Goal: Check status: Check status

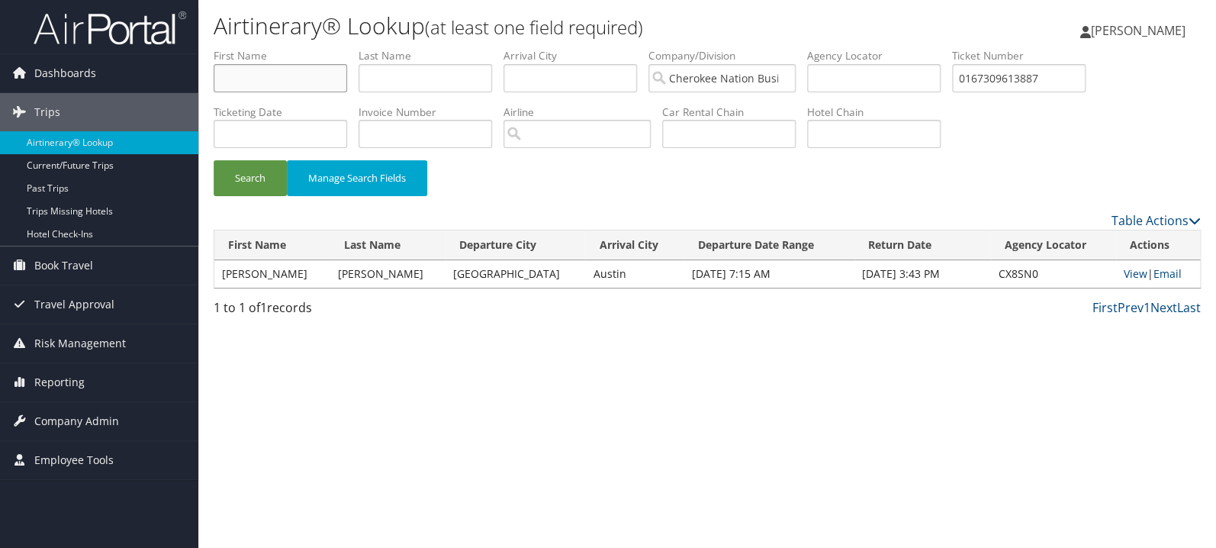
click at [281, 66] on input "text" at bounding box center [280, 78] width 133 height 28
type input "mohammad"
click at [214, 160] on button "Search" at bounding box center [250, 178] width 73 height 36
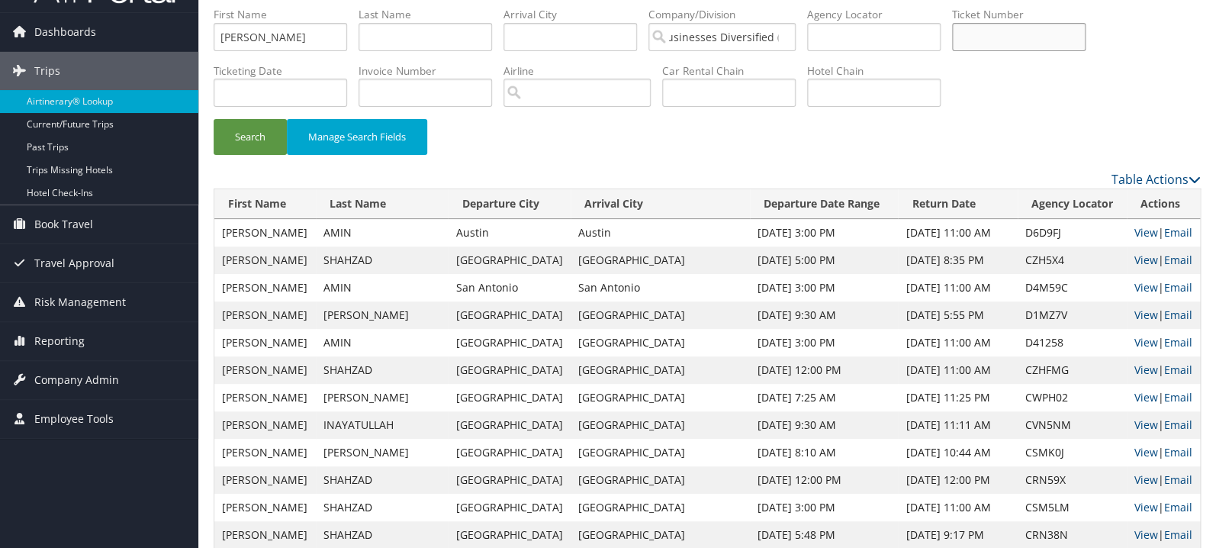
scroll to position [81, 0]
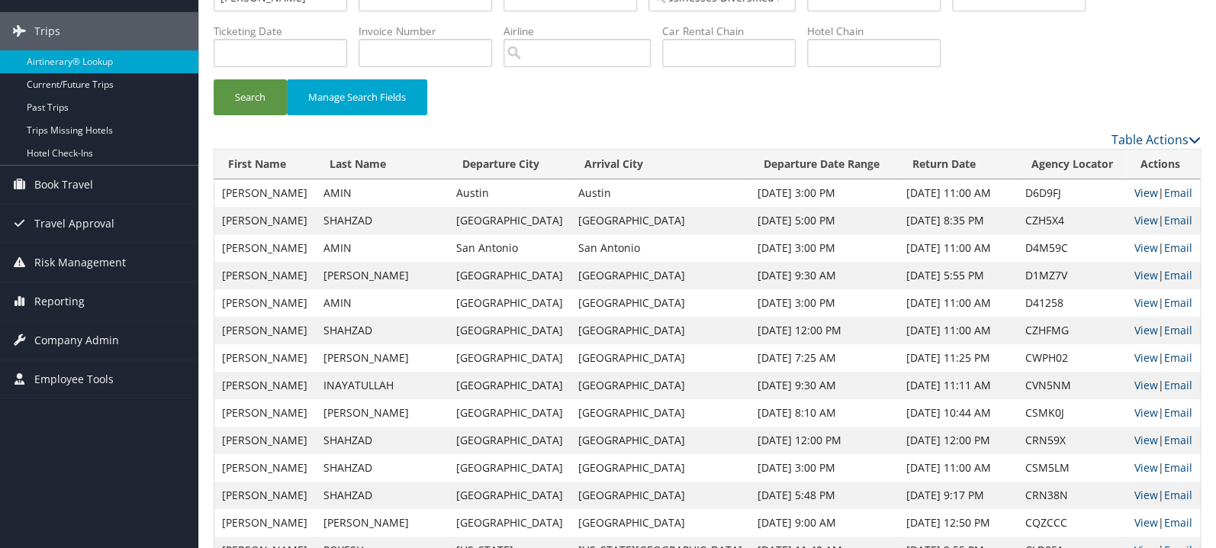
click at [1134, 194] on link "View" at bounding box center [1146, 192] width 24 height 14
click at [1134, 244] on link "View" at bounding box center [1146, 247] width 24 height 14
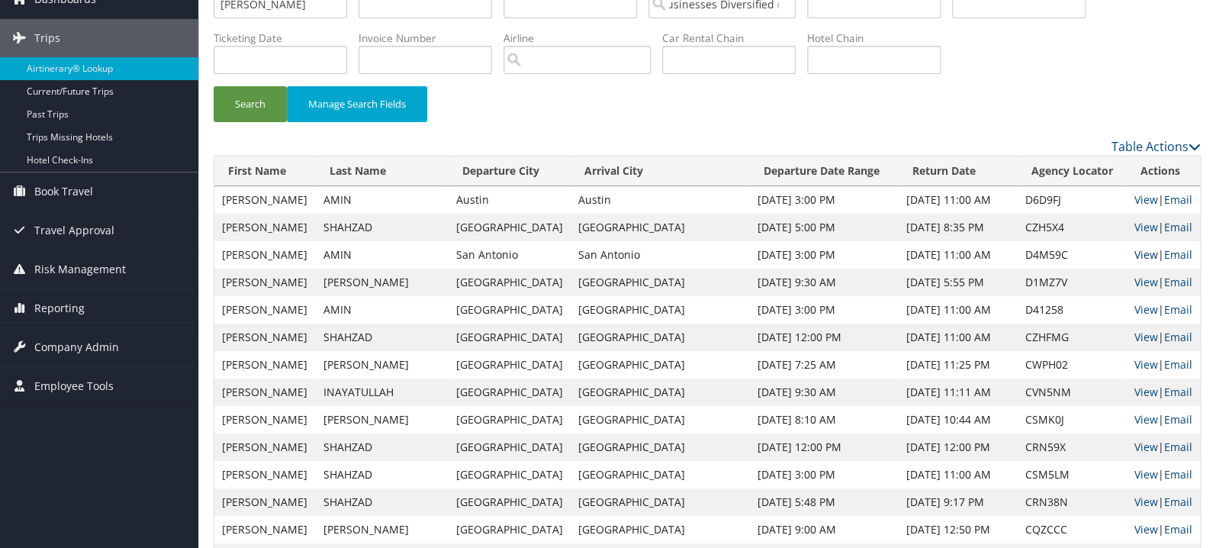
scroll to position [0, 0]
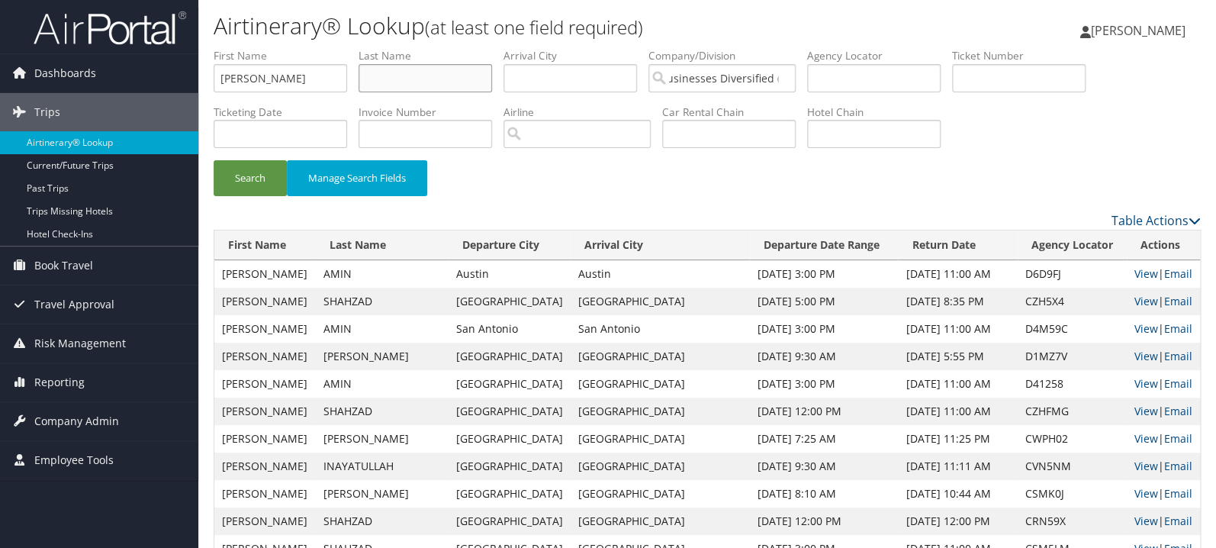
click at [429, 75] on input "text" at bounding box center [425, 78] width 133 height 28
drag, startPoint x: 308, startPoint y: 79, endPoint x: 177, endPoint y: 82, distance: 131.2
click at [214, 82] on input "mohammad" at bounding box center [280, 78] width 133 height 28
type input "hess"
click at [214, 160] on button "Search" at bounding box center [250, 178] width 73 height 36
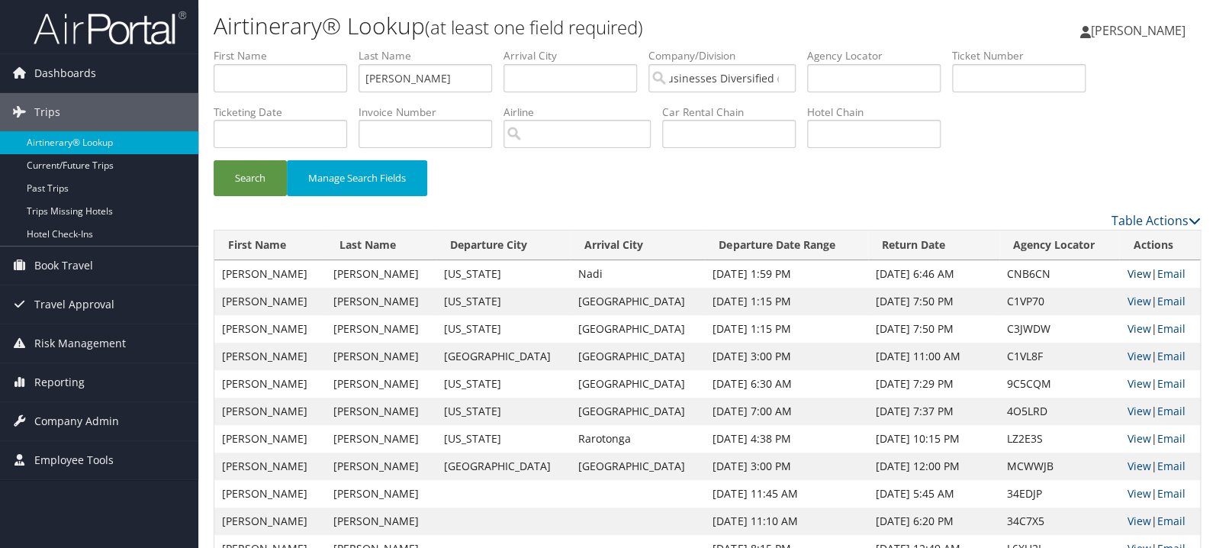
click at [1131, 275] on link "View" at bounding box center [1139, 273] width 24 height 14
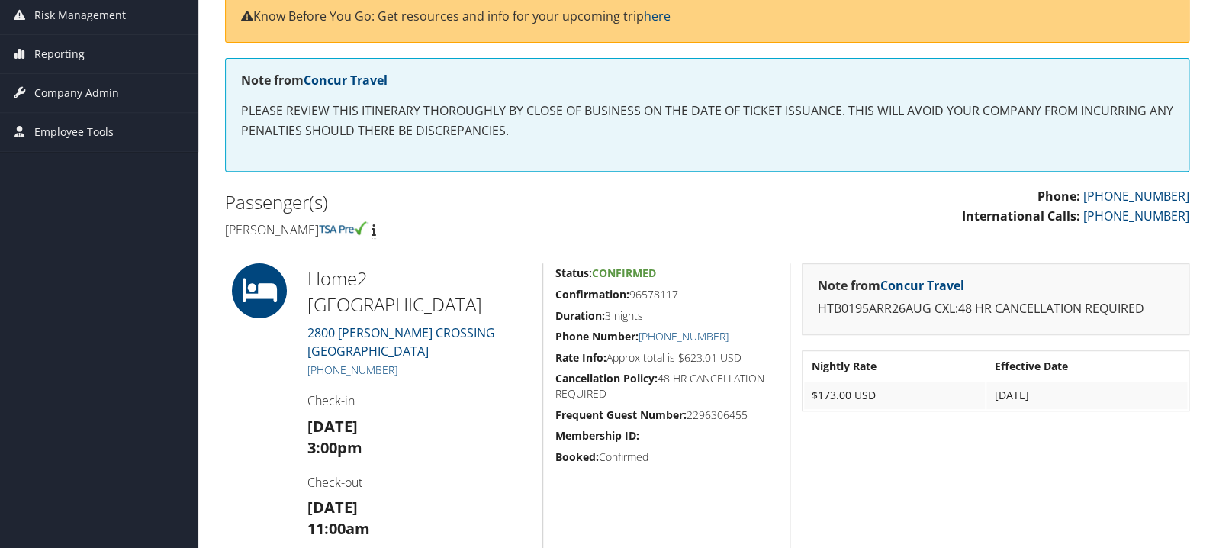
scroll to position [323, 0]
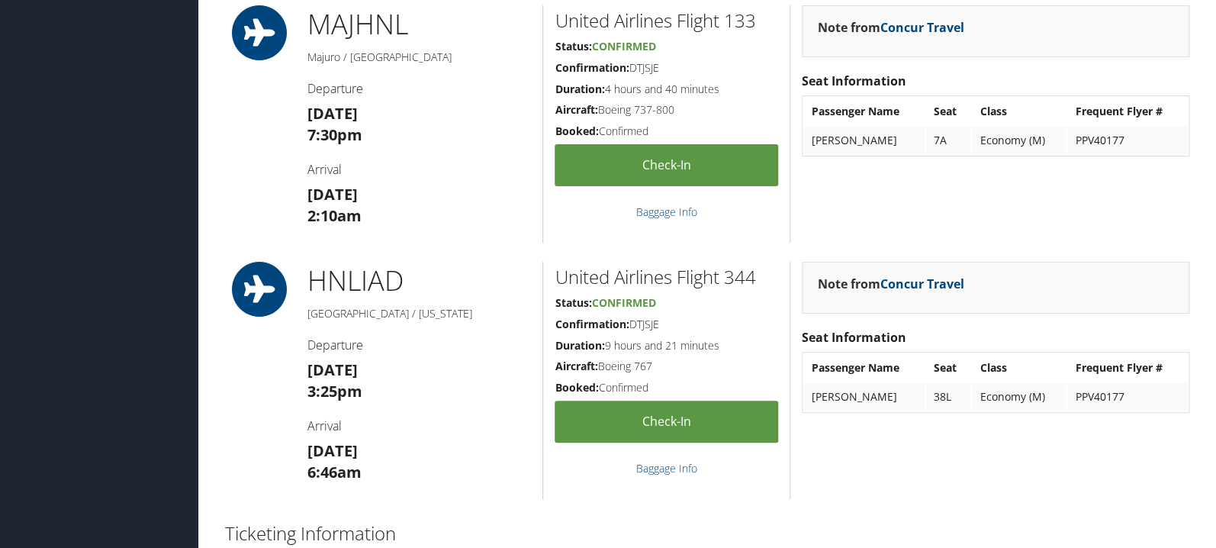
scroll to position [2668, 0]
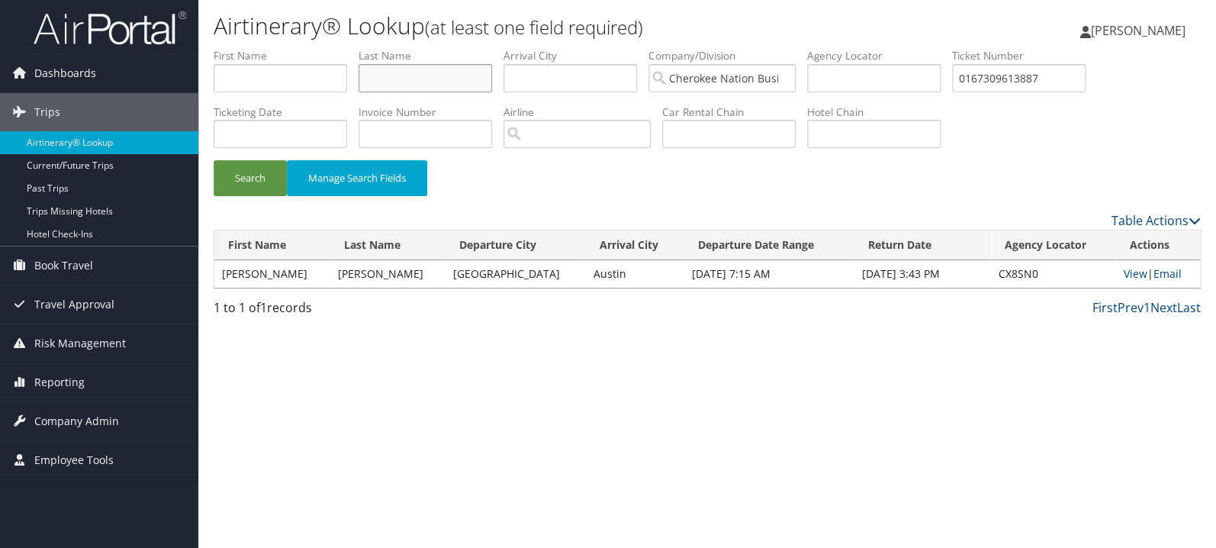
click at [442, 81] on input "text" at bounding box center [425, 78] width 133 height 28
type input "[PERSON_NAME]"
click at [214, 160] on button "Search" at bounding box center [250, 178] width 73 height 36
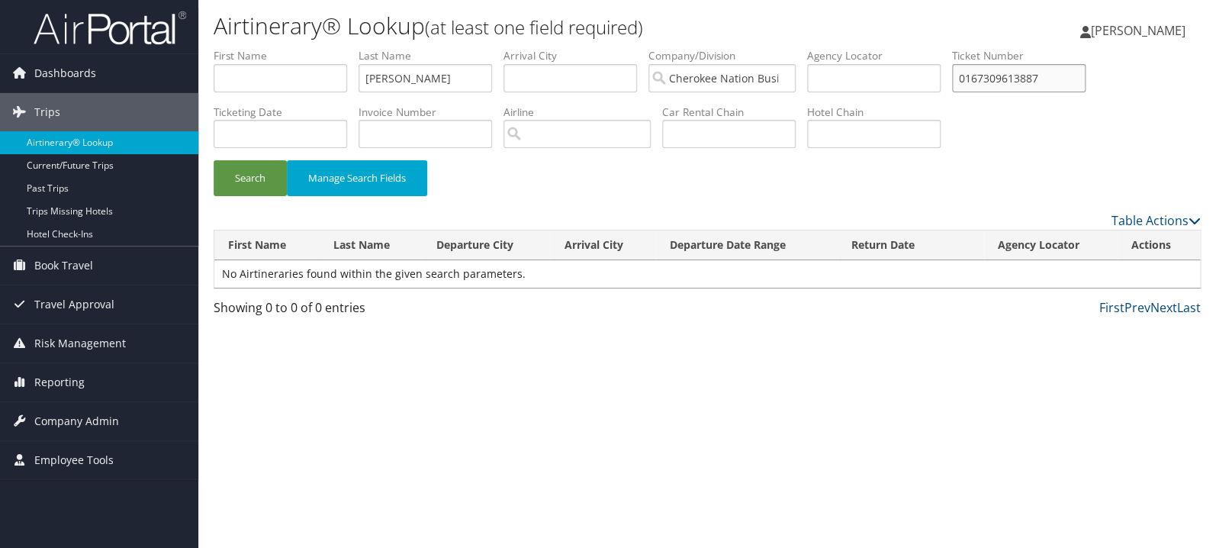
click at [1062, 85] on input "0167309613887" at bounding box center [1018, 78] width 133 height 28
click at [214, 160] on button "Search" at bounding box center [250, 178] width 73 height 36
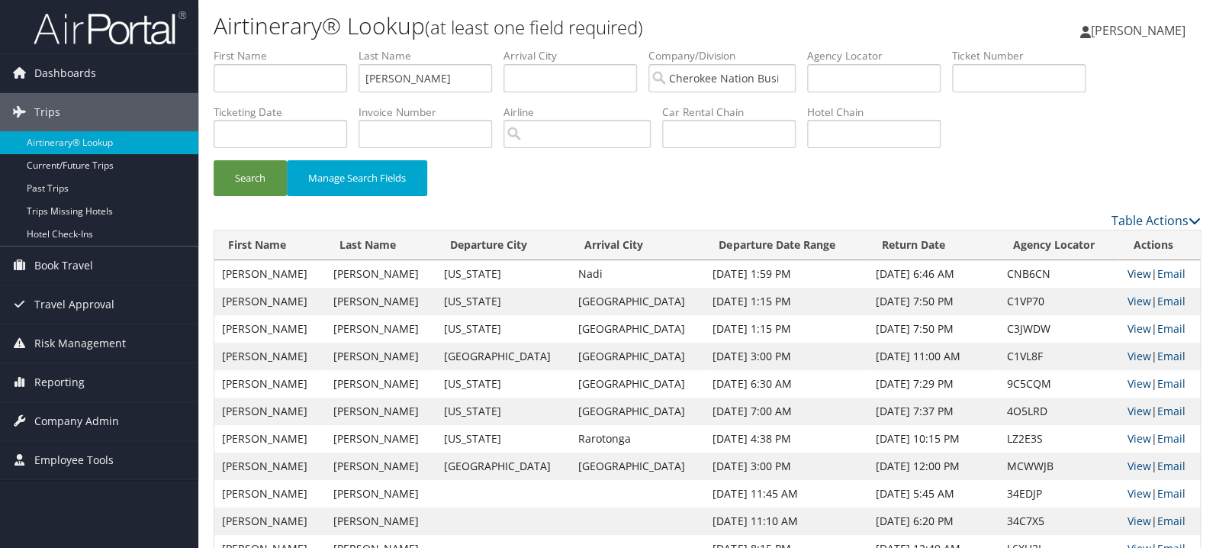
click at [1127, 273] on link "View" at bounding box center [1139, 273] width 24 height 14
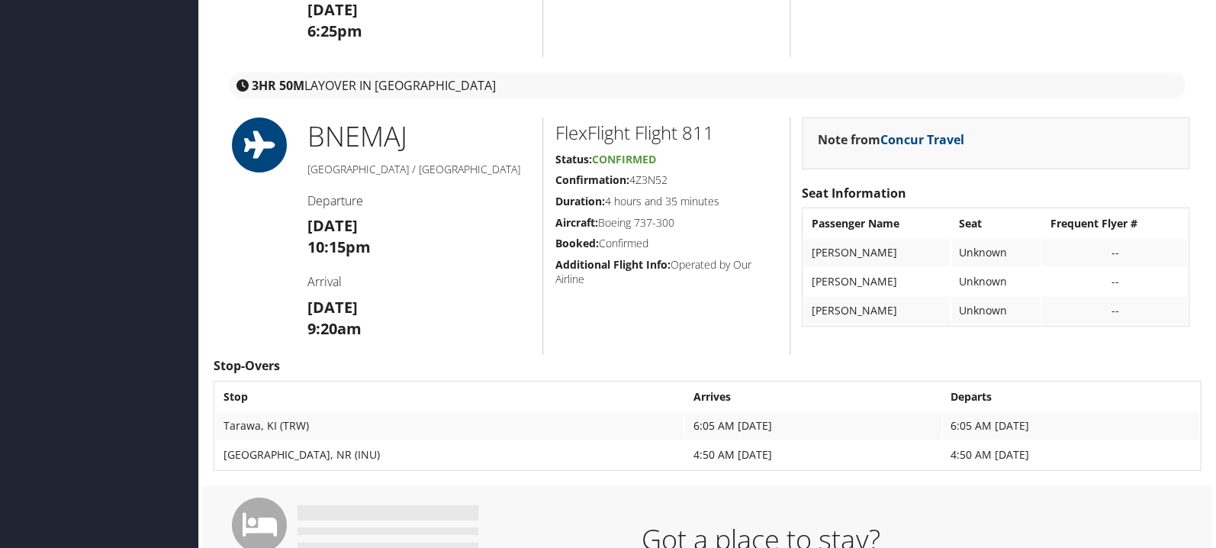
scroll to position [1888, 0]
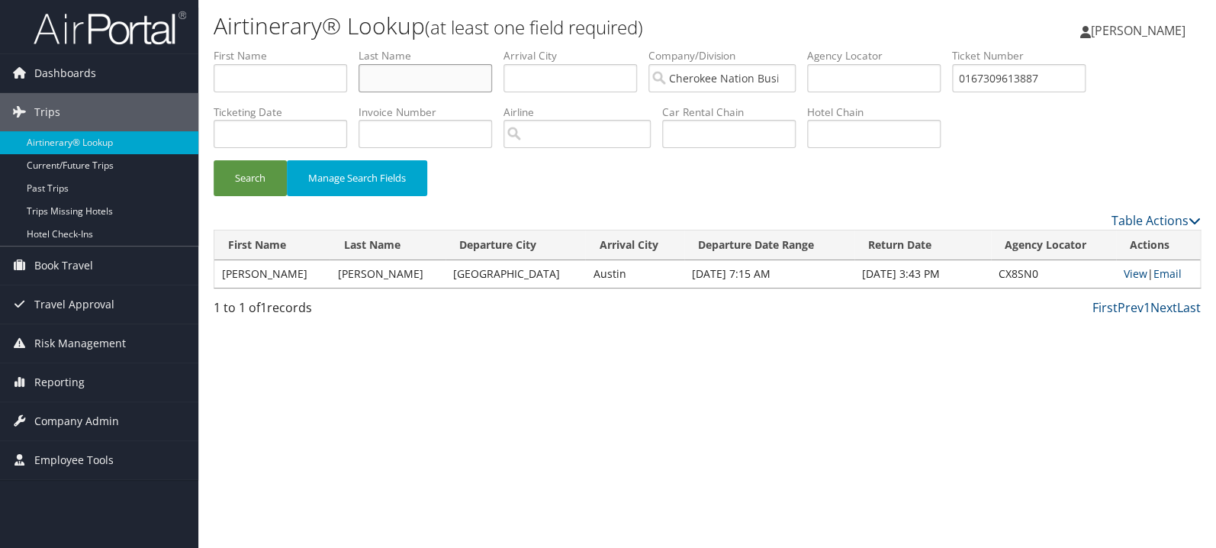
click at [458, 85] on input "text" at bounding box center [425, 78] width 133 height 28
type input "kraft"
click at [214, 160] on button "Search" at bounding box center [250, 178] width 73 height 36
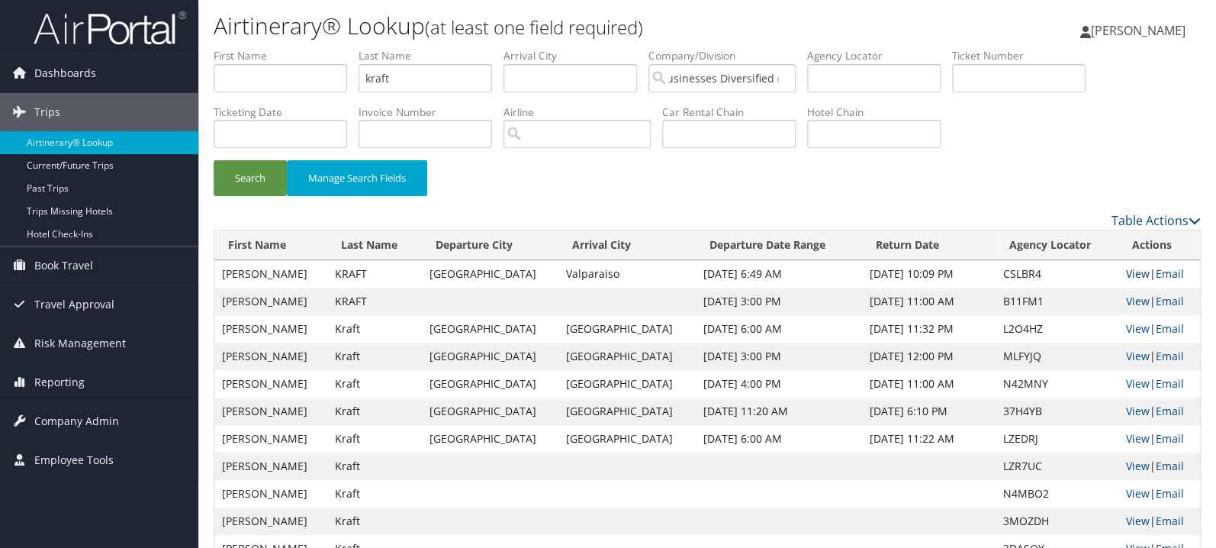
click at [1131, 274] on link "View" at bounding box center [1137, 273] width 24 height 14
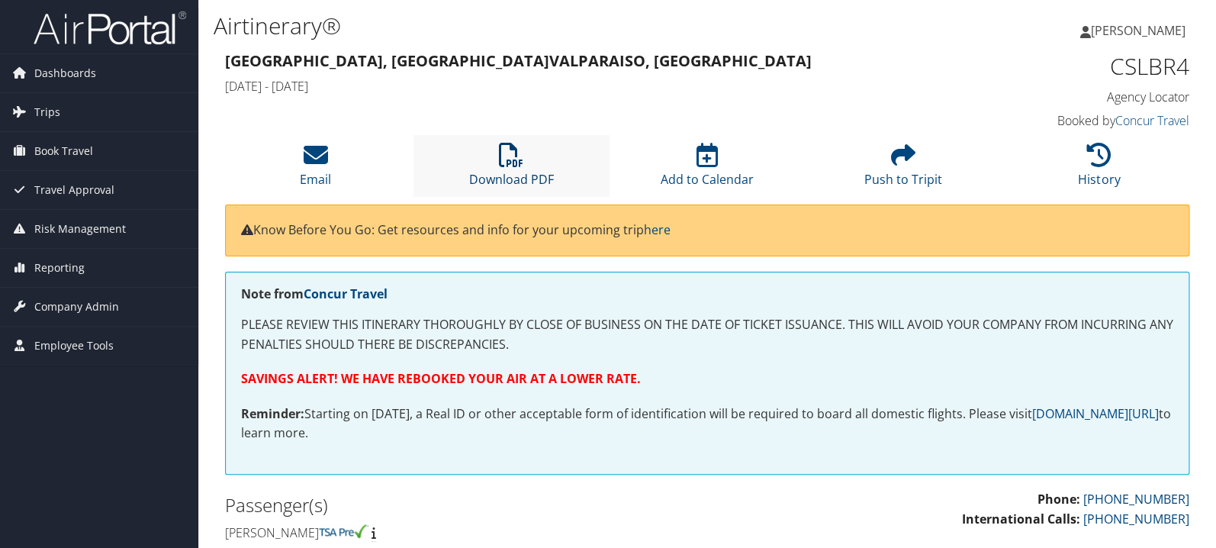
click at [513, 153] on icon at bounding box center [511, 155] width 24 height 24
